Goal: Task Accomplishment & Management: Complete application form

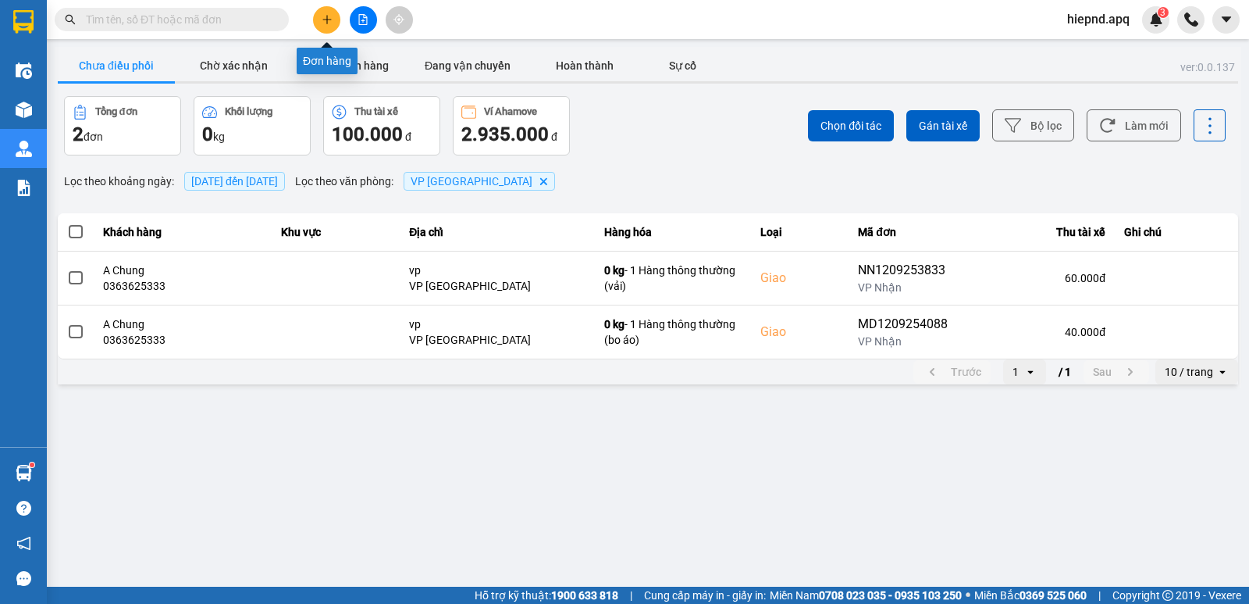
click at [334, 15] on button at bounding box center [326, 19] width 27 height 27
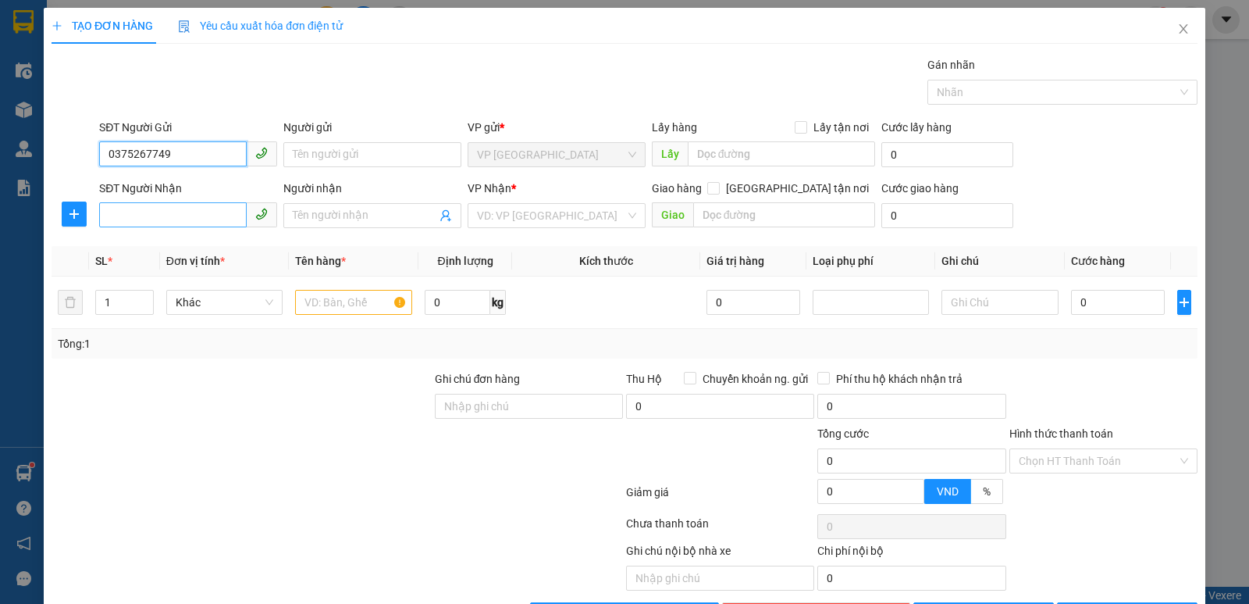
type input "0375267749"
click at [134, 212] on input "SĐT Người Nhận" at bounding box center [173, 214] width 148 height 25
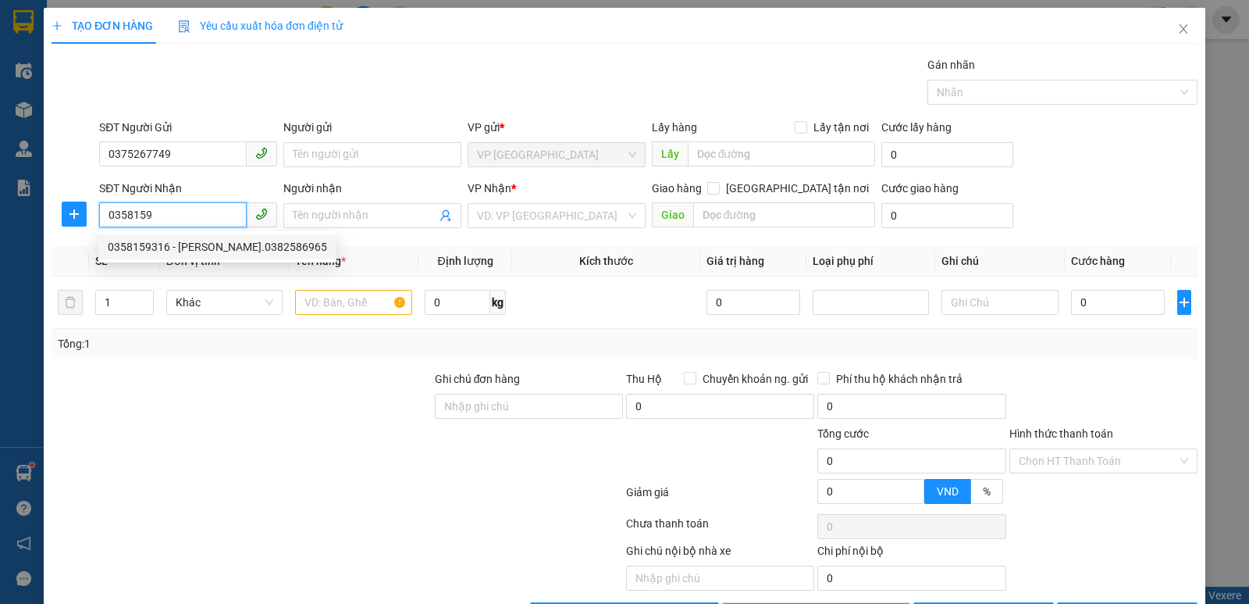
click at [151, 255] on div "0358159316 - [PERSON_NAME].0382586965" at bounding box center [217, 246] width 238 height 25
type input "0358159316"
type input "[PERSON_NAME].0382586965"
checkbox input "true"
type input "mđ"
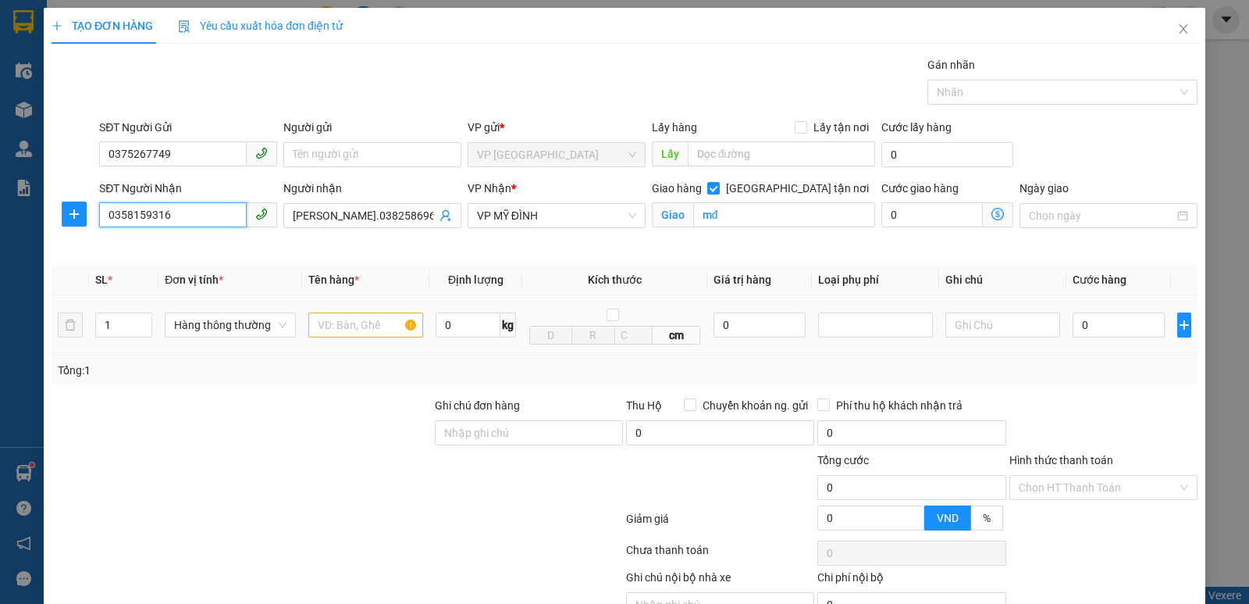
type input "0358159316"
click at [369, 331] on input "text" at bounding box center [365, 324] width 115 height 25
type input "2"
click at [144, 315] on span "Increase Value" at bounding box center [142, 320] width 17 height 14
click at [142, 319] on icon "up" at bounding box center [143, 321] width 5 height 5
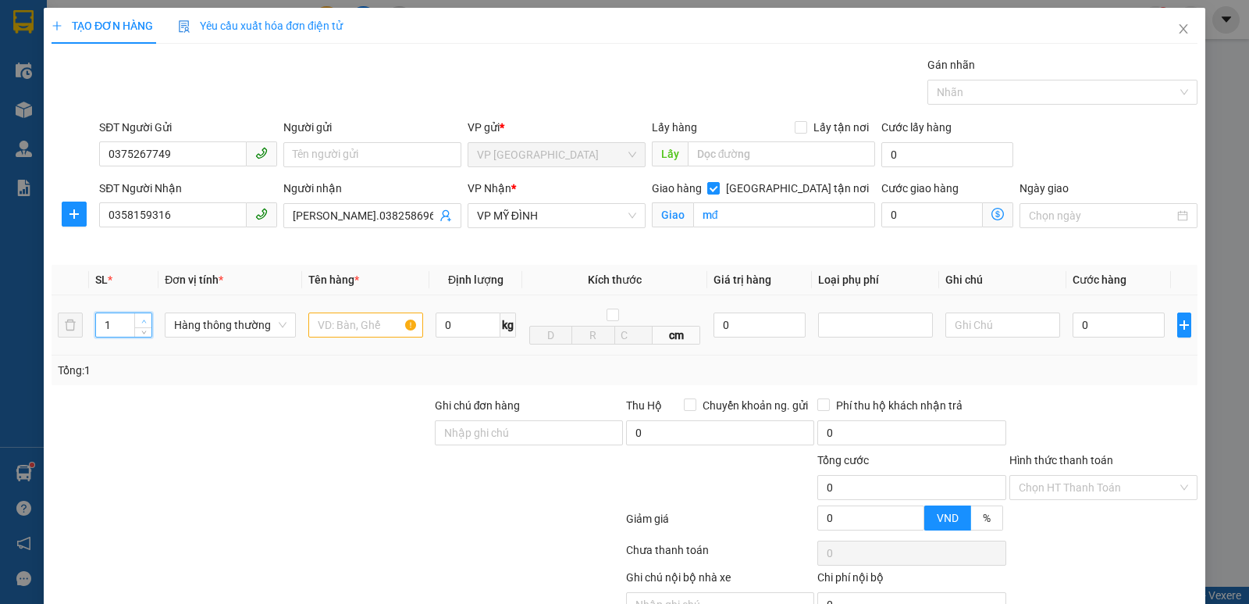
type input "2"
click at [145, 322] on icon "up" at bounding box center [143, 321] width 5 height 5
click at [342, 319] on input "text" at bounding box center [365, 324] width 115 height 25
type input "gạo"
click at [1113, 322] on input "0" at bounding box center [1119, 324] width 92 height 25
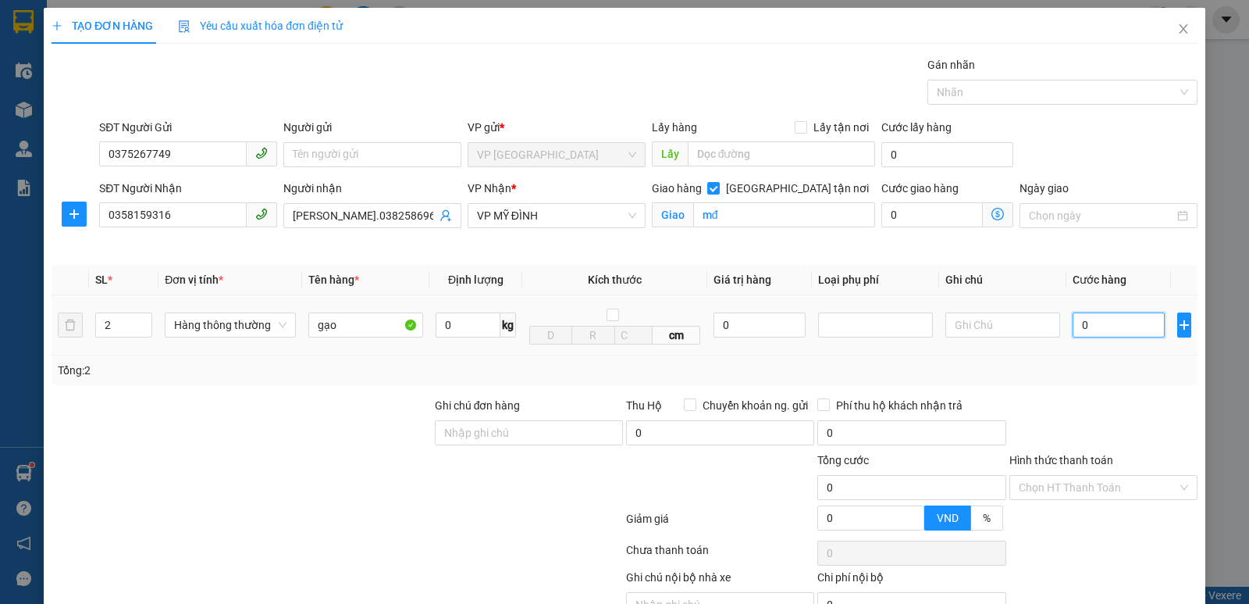
type input "8"
type input "80"
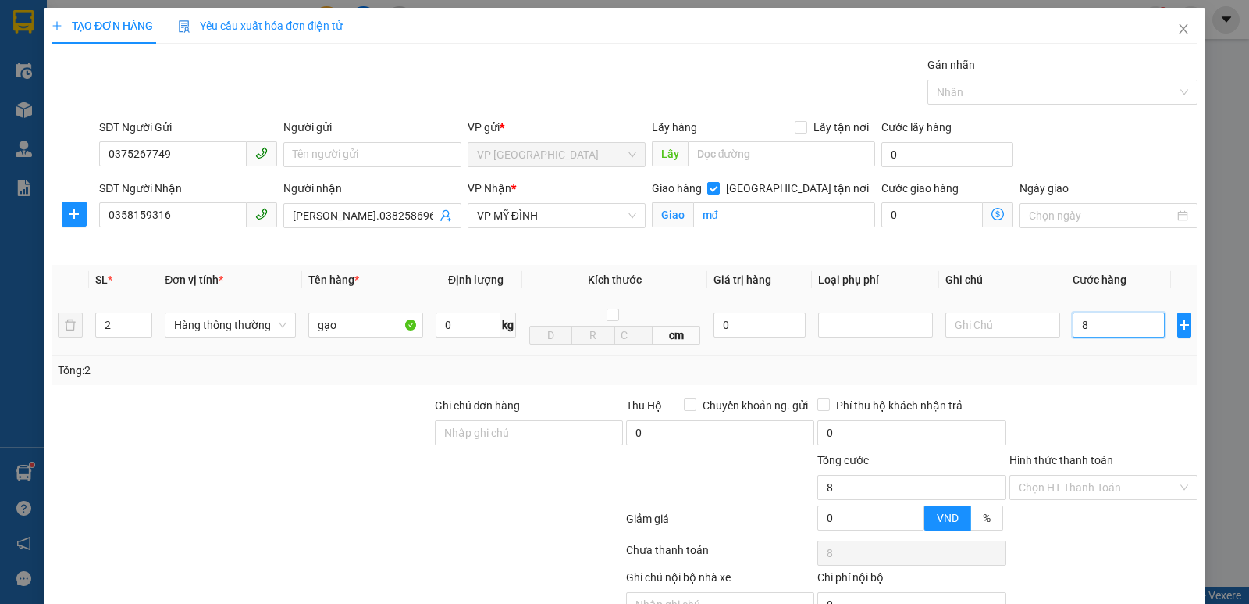
type input "80"
type input "800"
type input "8.000"
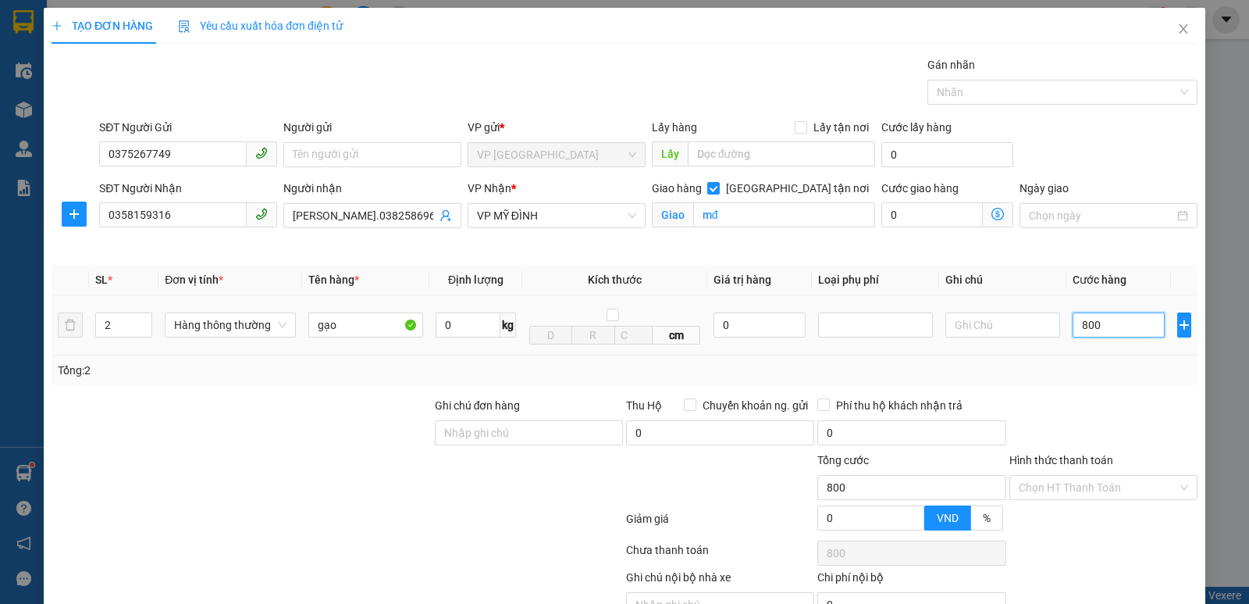
type input "8.000"
type input "80.000"
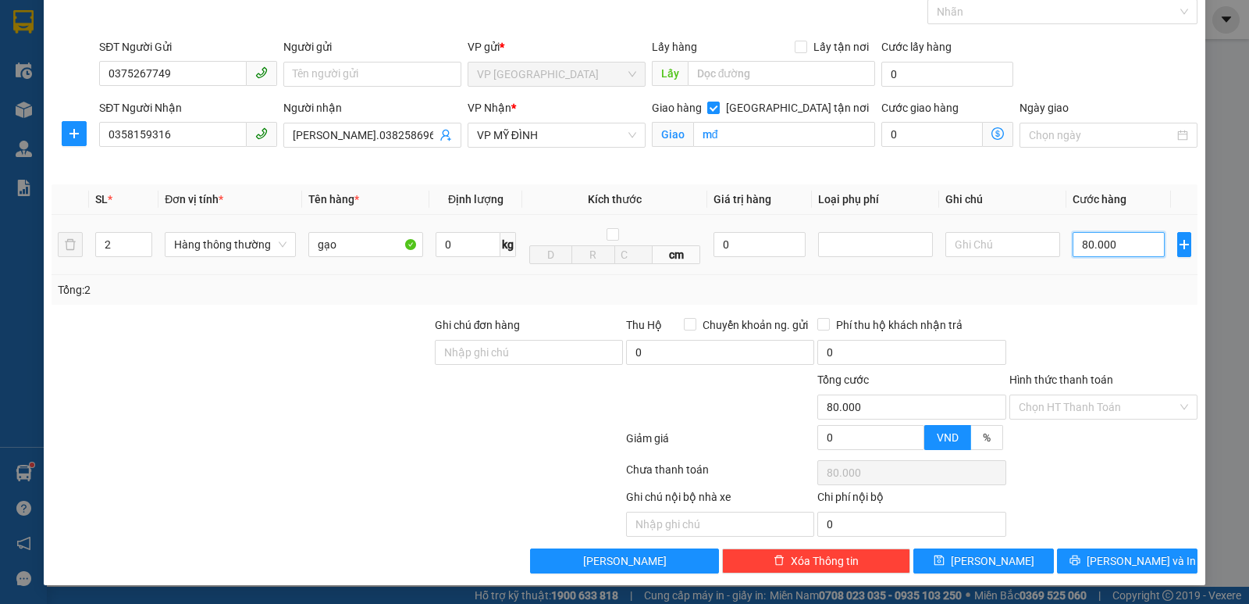
scroll to position [81, 0]
type input "80.000"
click at [1106, 550] on button "[PERSON_NAME] và In" at bounding box center [1127, 560] width 141 height 25
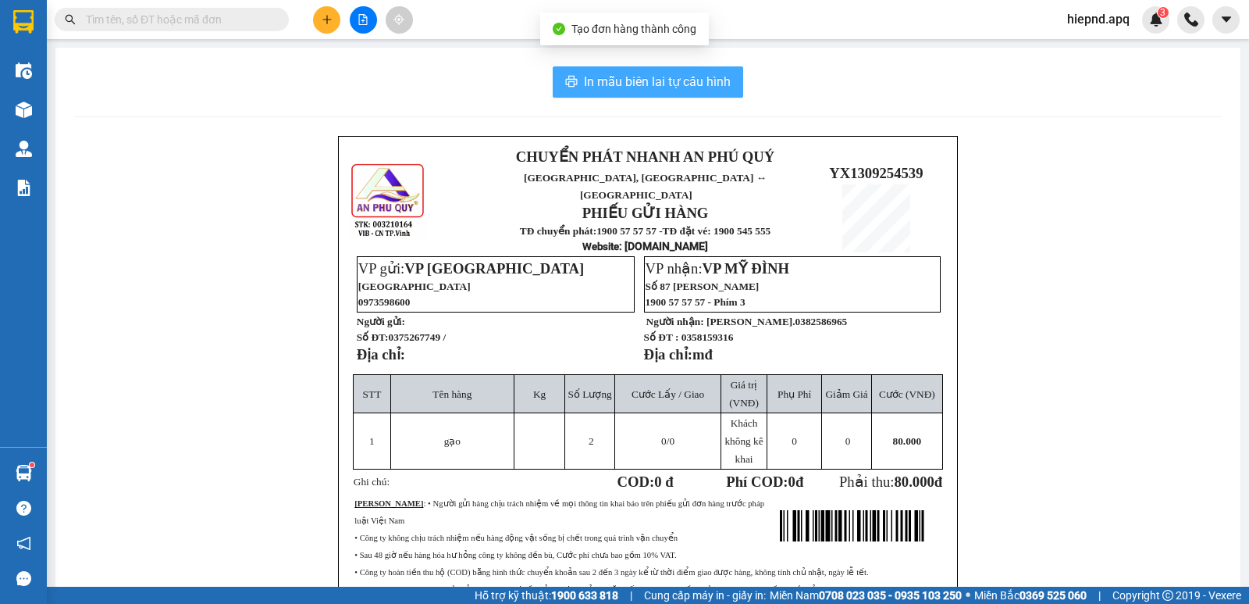
click at [636, 79] on span "In mẫu biên lai tự cấu hình" at bounding box center [657, 82] width 147 height 20
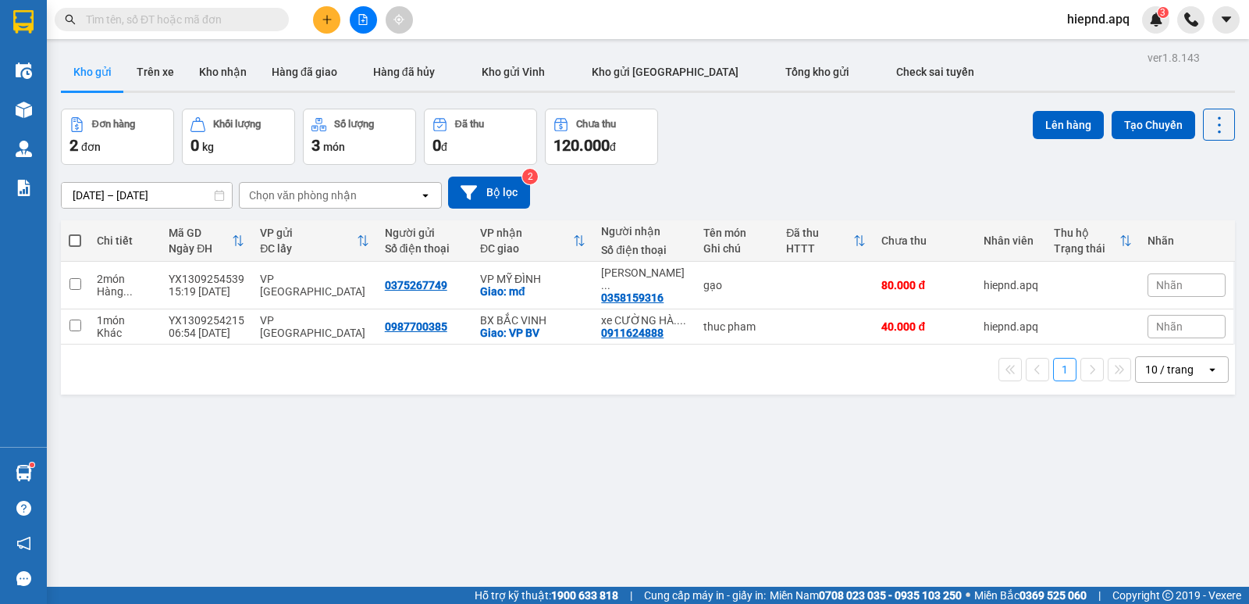
click at [985, 562] on div "ver 1.8.143 Kho gửi Trên xe Kho nhận Hàng đã giao Hàng đã hủy Kho gửi Vinh Kho …" at bounding box center [648, 349] width 1187 height 604
drag, startPoint x: 937, startPoint y: 428, endPoint x: 967, endPoint y: 451, distance: 38.4
click at [939, 428] on div "ver 1.8.143 Kho gửi Trên xe Kho nhận Hàng đã giao Hàng đã hủy Kho gửi Vinh Kho …" at bounding box center [648, 349] width 1187 height 604
click at [997, 496] on div "ver 1.8.143 Kho gửi Trên xe Kho nhận Hàng đã giao Hàng đã hủy Kho gửi Vinh Kho …" at bounding box center [648, 349] width 1187 height 604
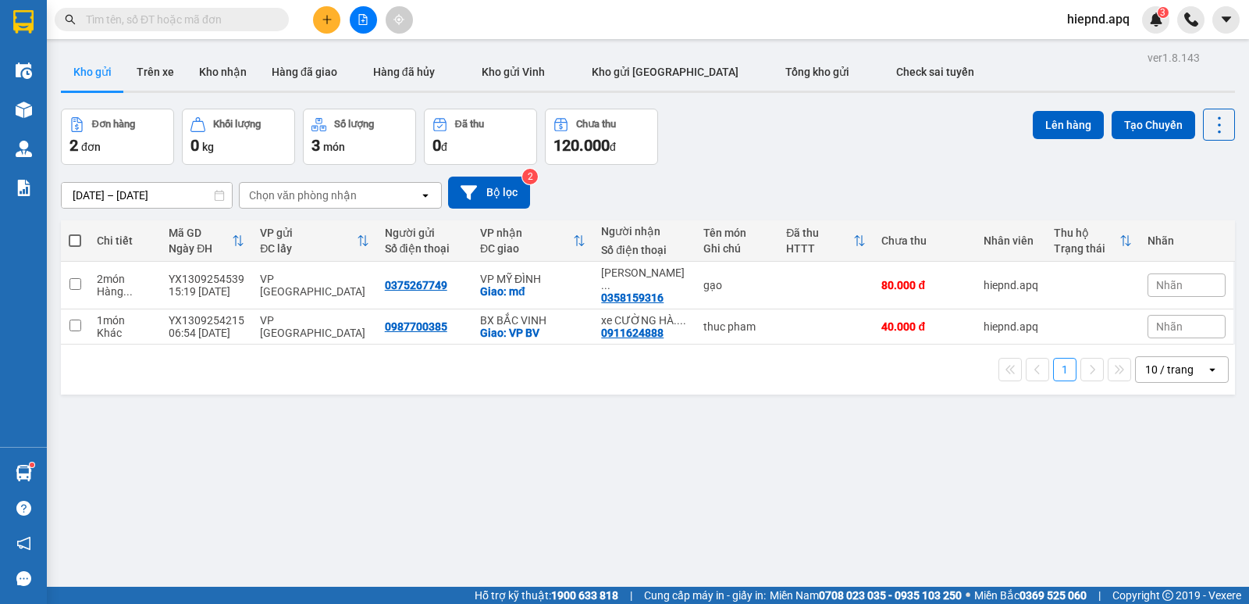
click at [997, 496] on div "ver 1.8.143 Kho gửi Trên xe Kho nhận Hàng đã giao Hàng đã hủy Kho gửi Vinh Kho …" at bounding box center [648, 349] width 1187 height 604
click at [997, 479] on div "ver 1.8.143 Kho gửi Trên xe Kho nhận Hàng đã giao Hàng đã hủy Kho gửi Vinh Kho …" at bounding box center [648, 349] width 1187 height 604
click at [997, 478] on div "ver 1.8.143 Kho gửi Trên xe Kho nhận Hàng đã giao Hàng đã hủy Kho gửi Vinh Kho …" at bounding box center [648, 349] width 1187 height 604
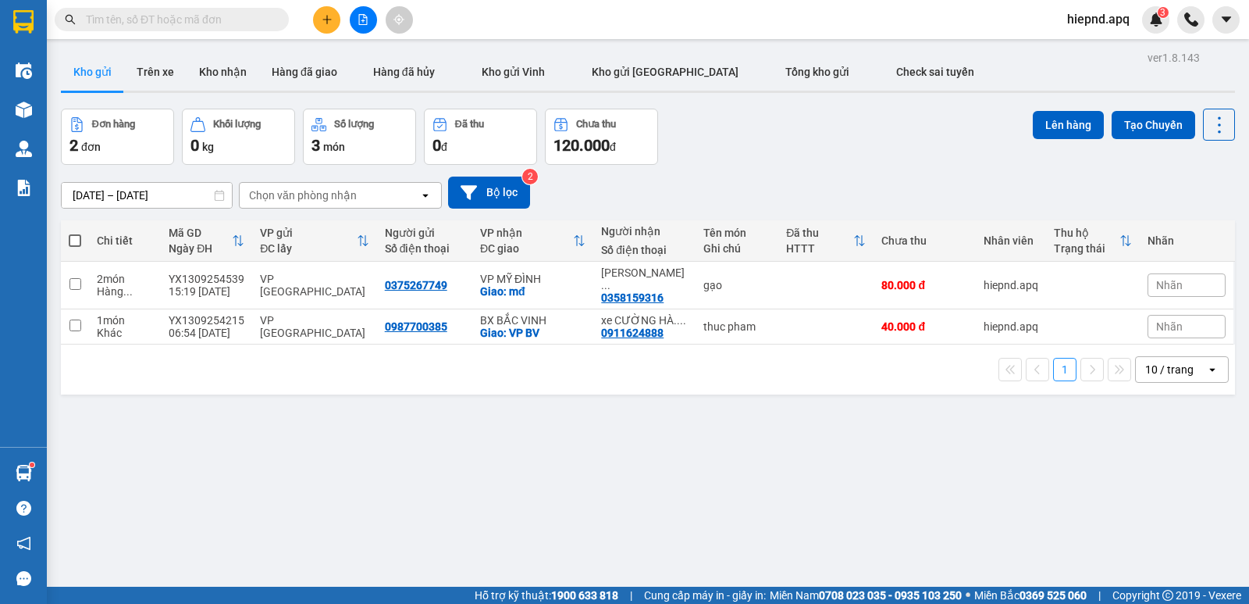
click at [1002, 472] on div "ver 1.8.143 Kho gửi Trên xe Kho nhận Hàng đã giao Hàng đã hủy Kho gửi Vinh Kho …" at bounding box center [648, 349] width 1187 height 604
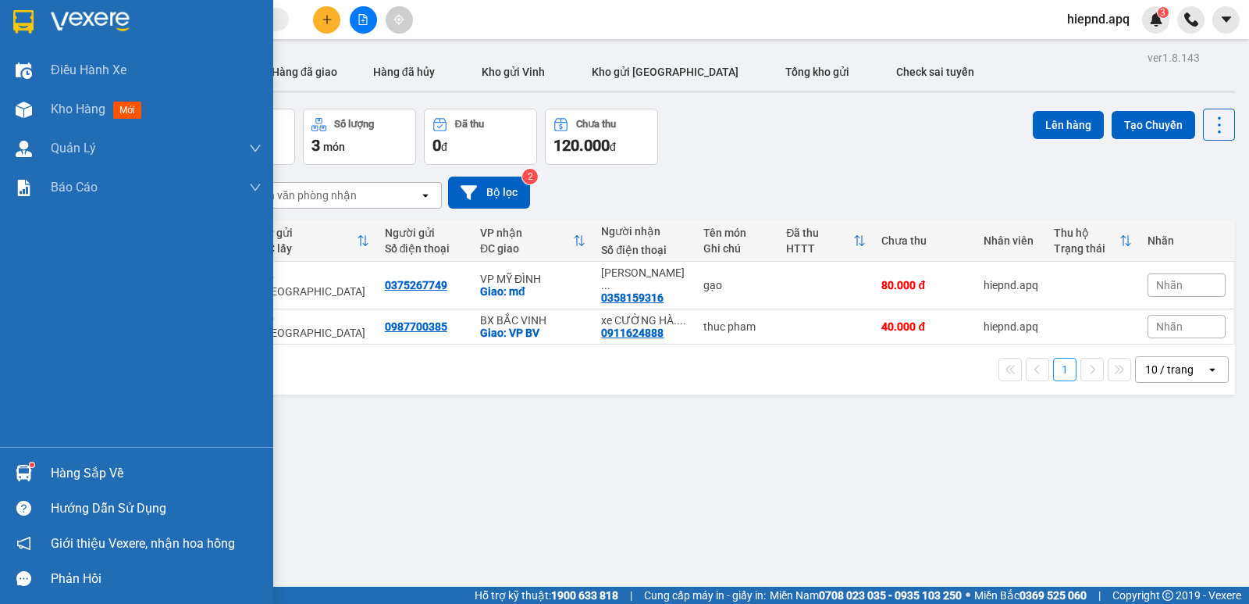
click at [99, 471] on div "Hàng sắp về" at bounding box center [156, 472] width 211 height 23
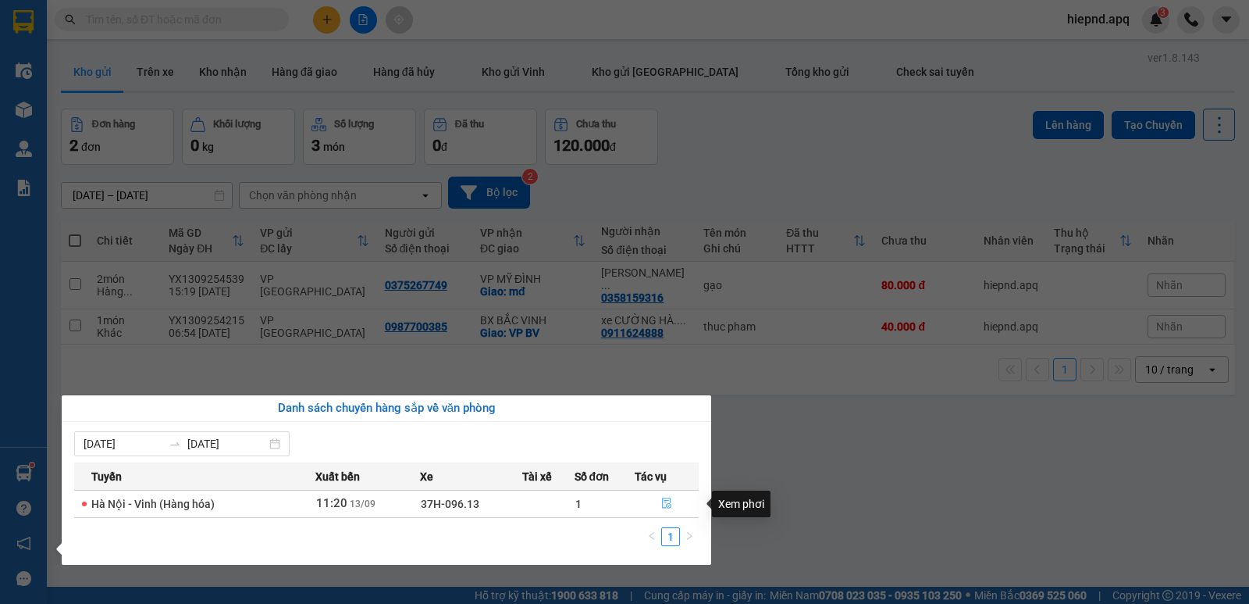
click at [668, 504] on icon "file-done" at bounding box center [666, 503] width 9 height 11
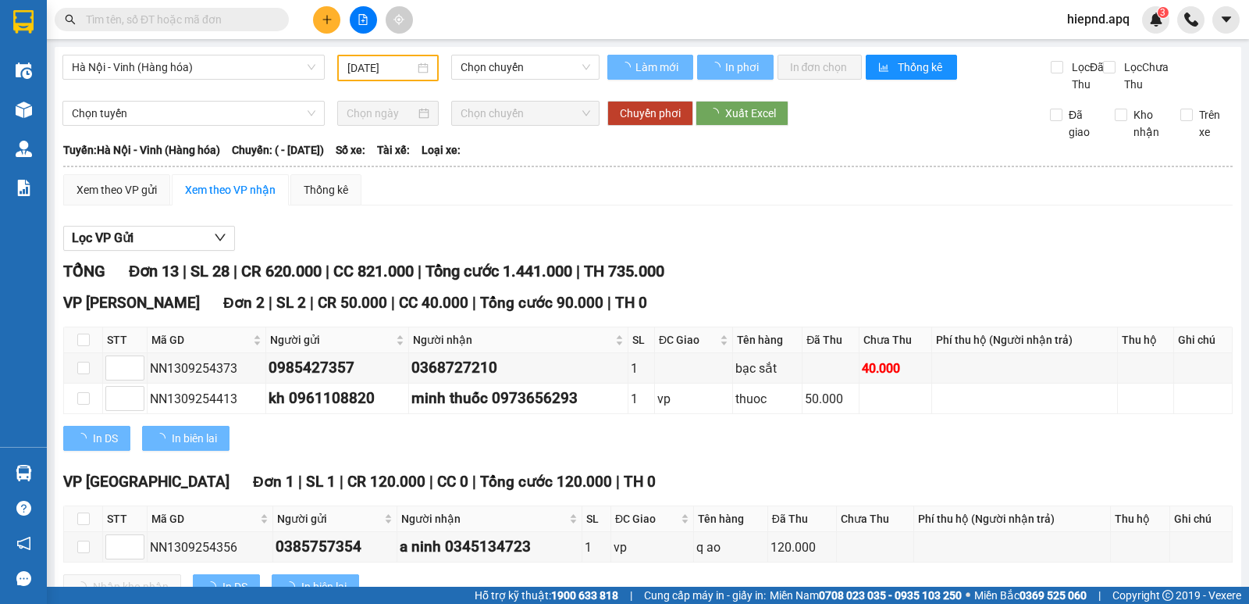
type input "[DATE]"
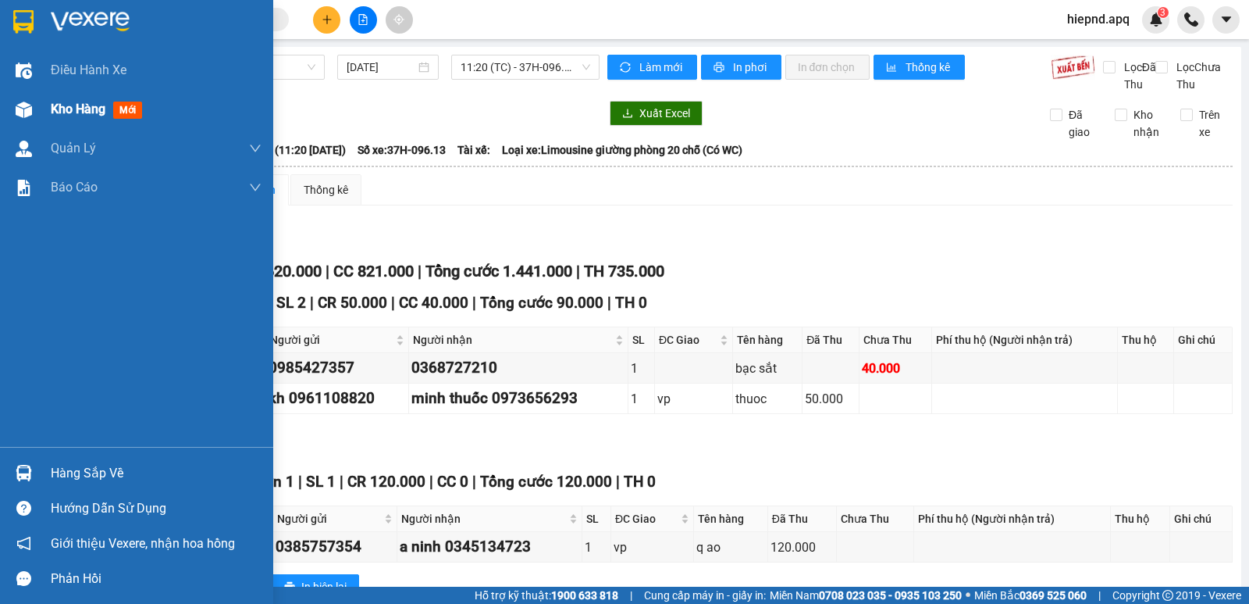
click at [71, 116] on span "Kho hàng" at bounding box center [78, 109] width 55 height 15
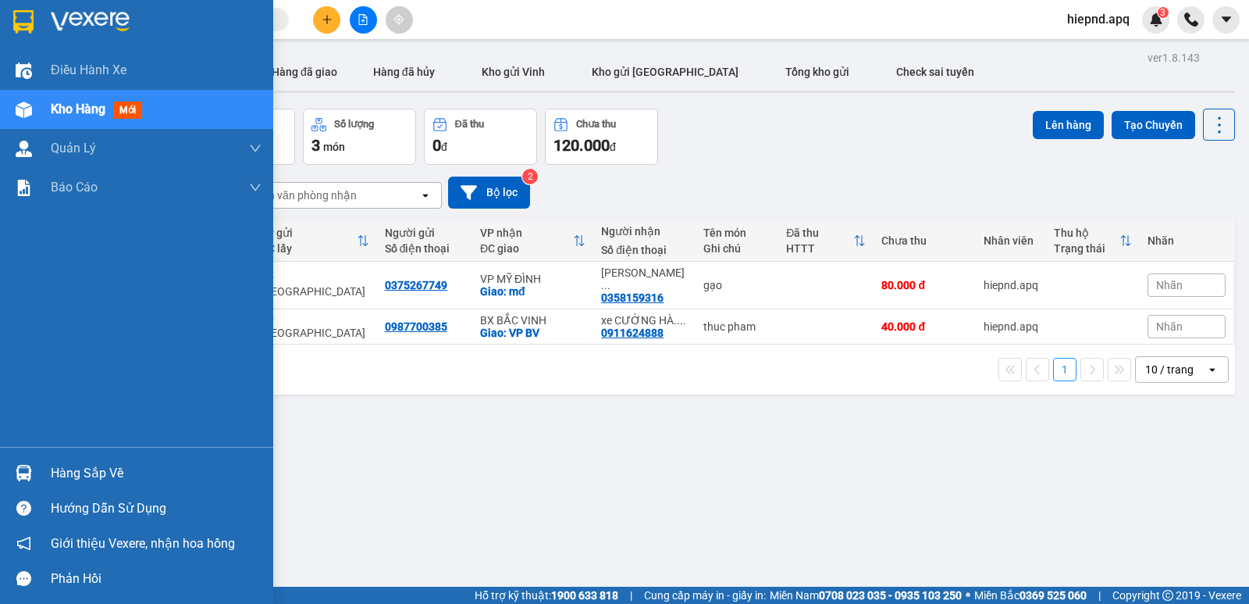
click at [75, 112] on span "Kho hàng" at bounding box center [78, 109] width 55 height 15
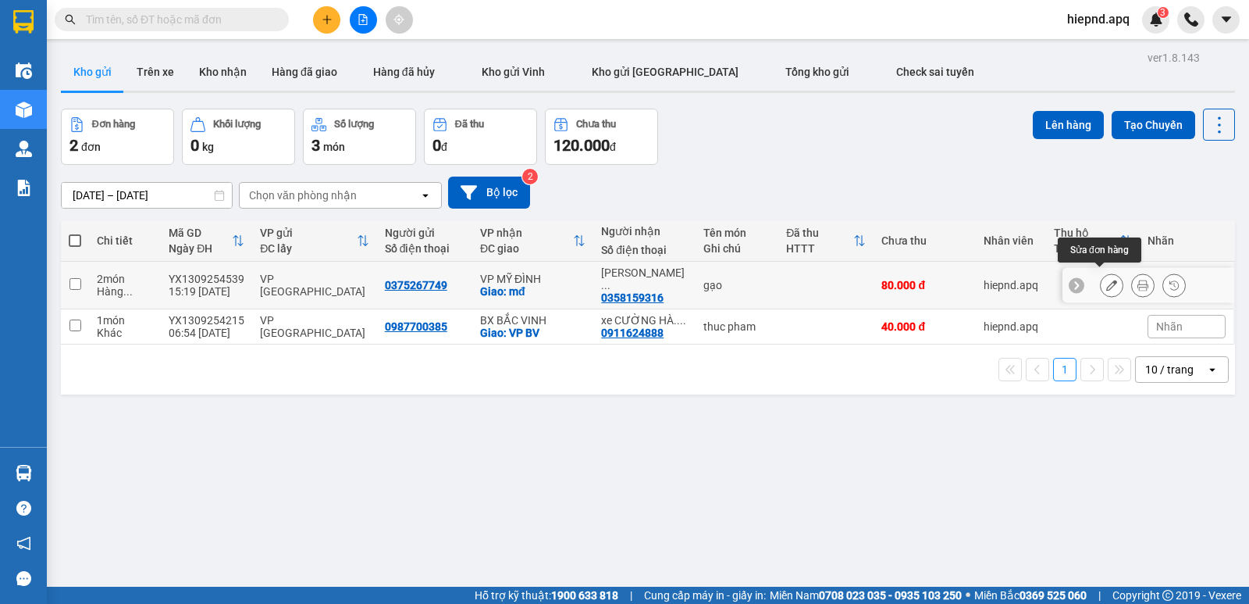
click at [1106, 281] on icon at bounding box center [1111, 285] width 11 height 11
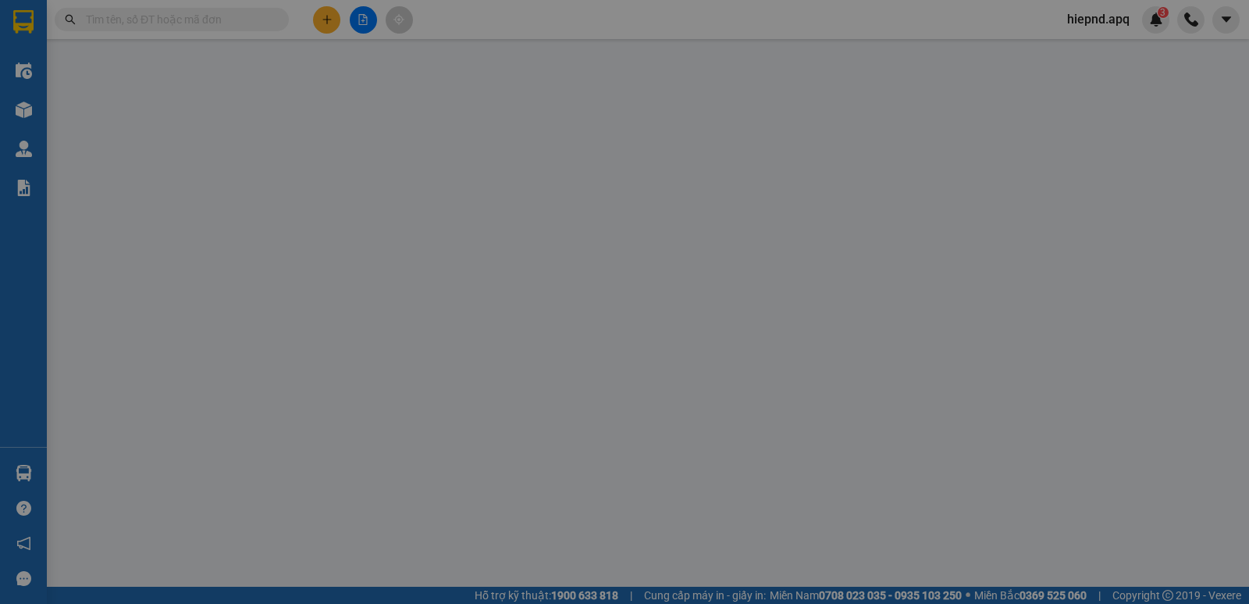
type input "0375267749"
type input "0358159316"
type input "[PERSON_NAME].0382586965"
checkbox input "true"
type input "mđ"
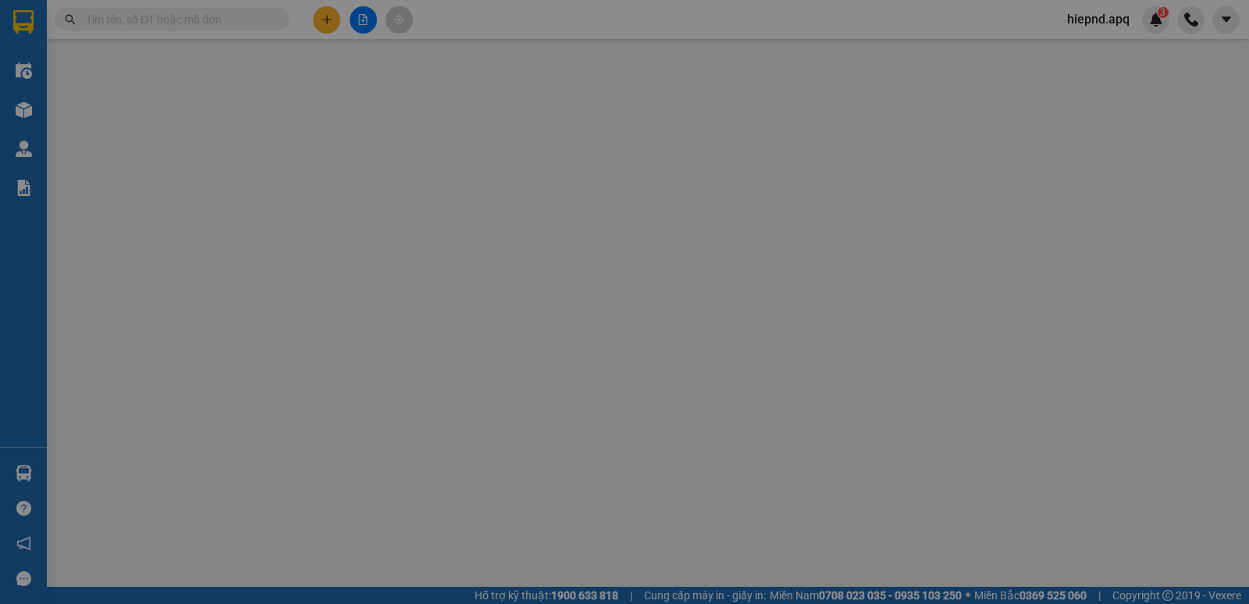
type input "80.000"
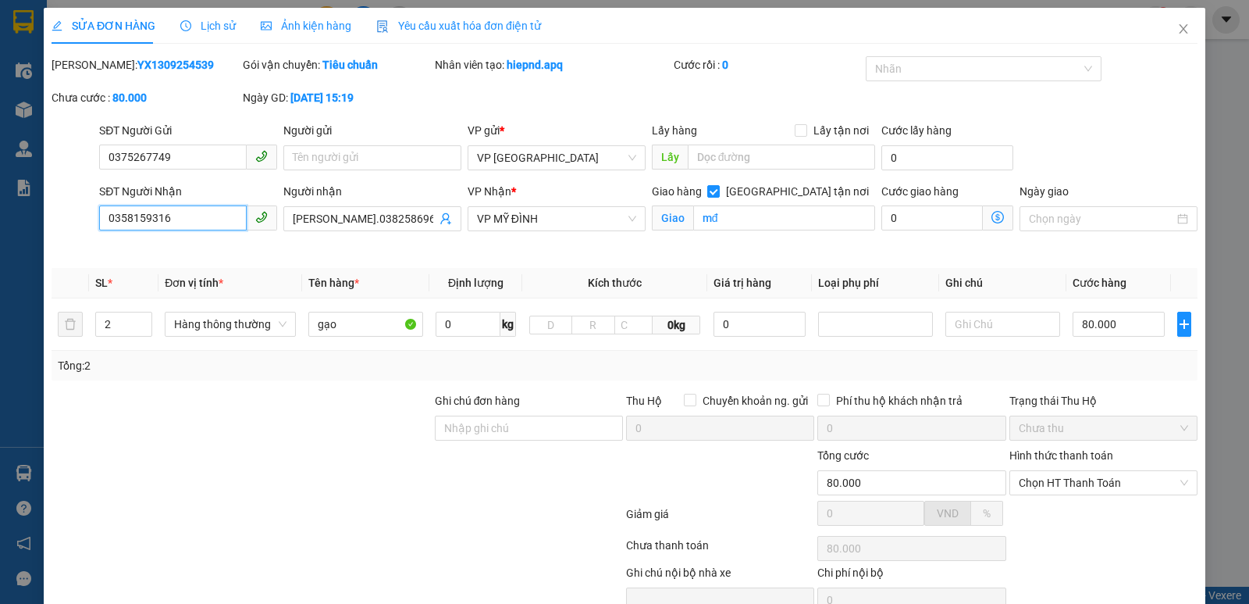
drag, startPoint x: 191, startPoint y: 219, endPoint x: 54, endPoint y: 241, distance: 139.3
click at [54, 241] on div "SĐT Người Nhận 0358159316 0358159316 Người nhận [PERSON_NAME].0382586965 VP Nhậ…" at bounding box center [624, 219] width 1149 height 73
click at [187, 223] on input "0396313271" at bounding box center [173, 217] width 148 height 25
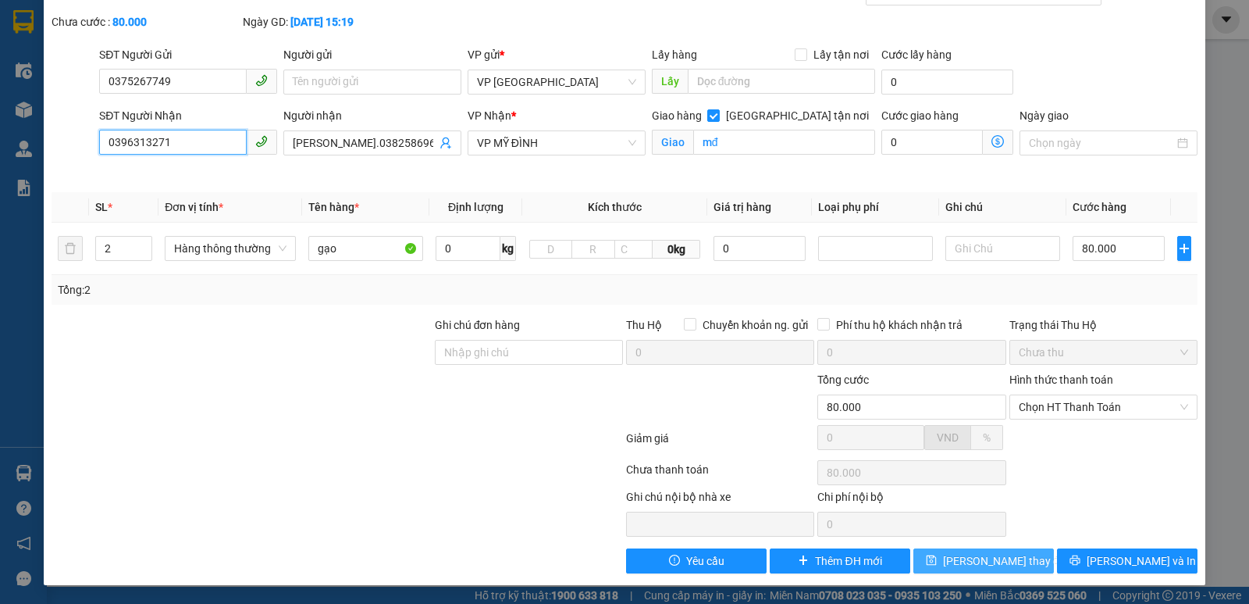
type input "0396313271"
click at [973, 563] on span "[PERSON_NAME] thay đổi" at bounding box center [1005, 560] width 125 height 17
